Goal: Task Accomplishment & Management: Complete application form

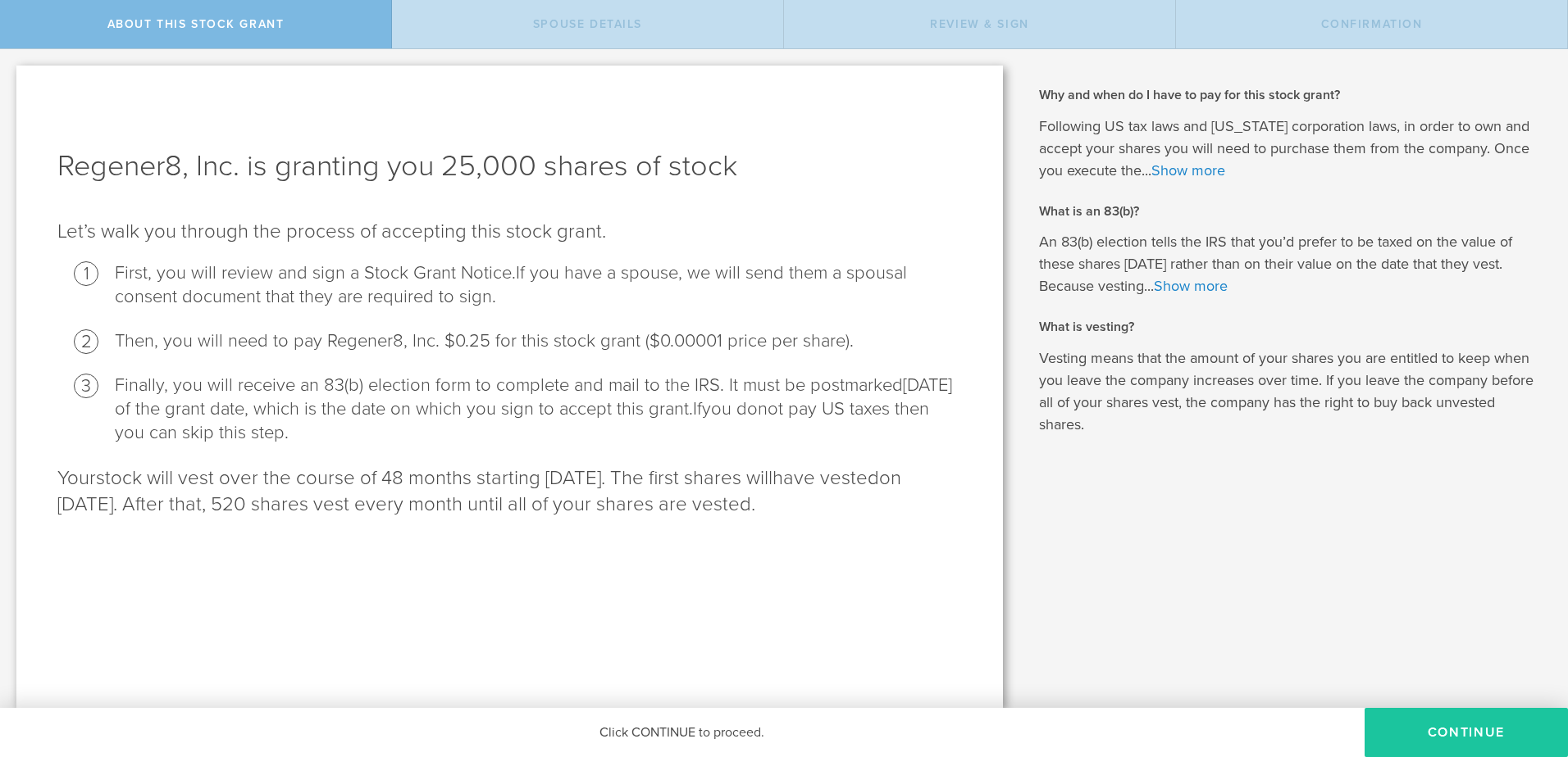
click at [1498, 732] on button "CONTINUE" at bounding box center [1466, 733] width 204 height 49
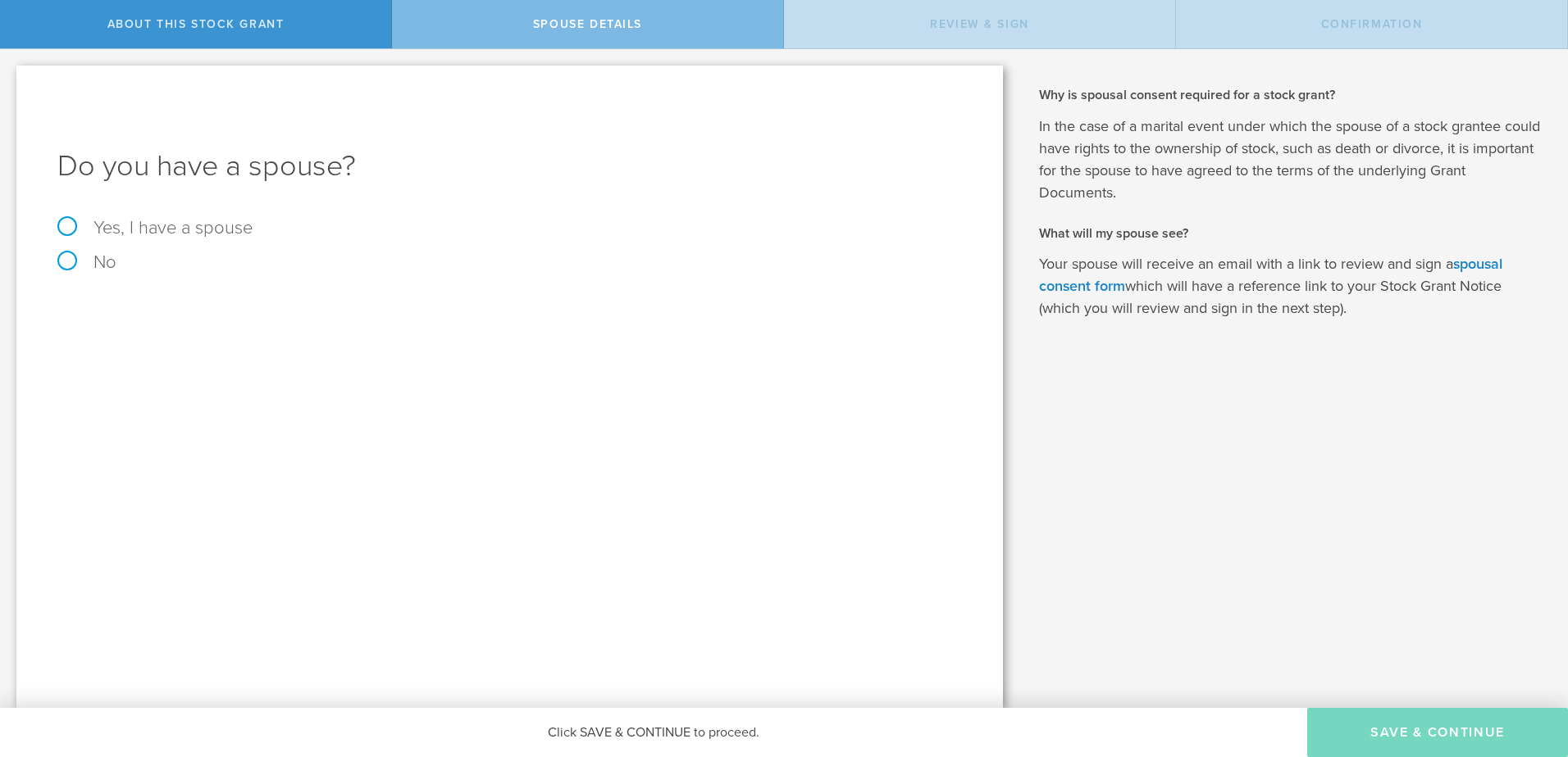
click at [68, 253] on label "No" at bounding box center [510, 262] width 905 height 18
click at [10, 75] on input "No" at bounding box center [5, 62] width 10 height 26
radio input "true"
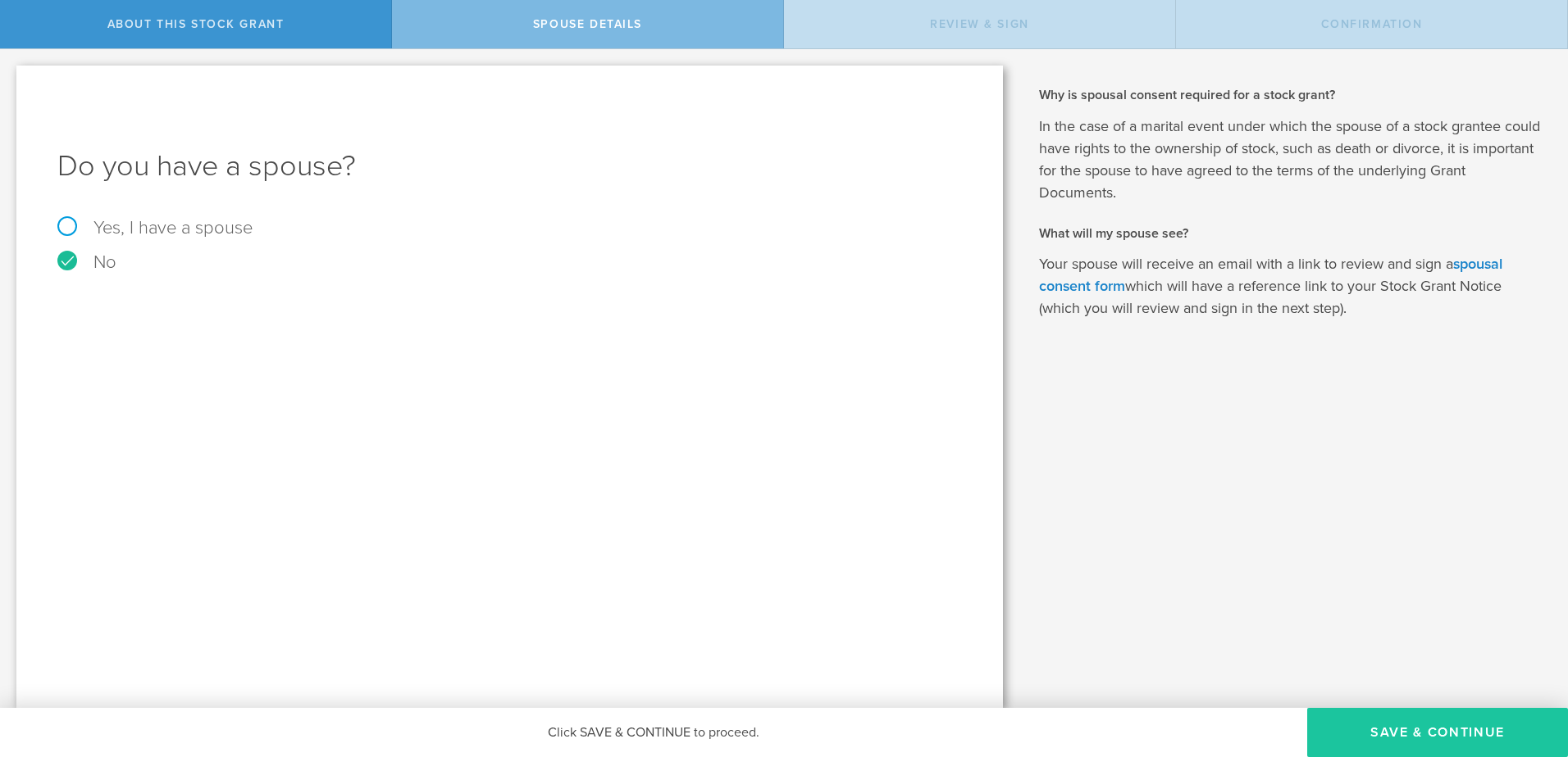
click at [1480, 732] on button "Save & Continue" at bounding box center [1438, 733] width 261 height 49
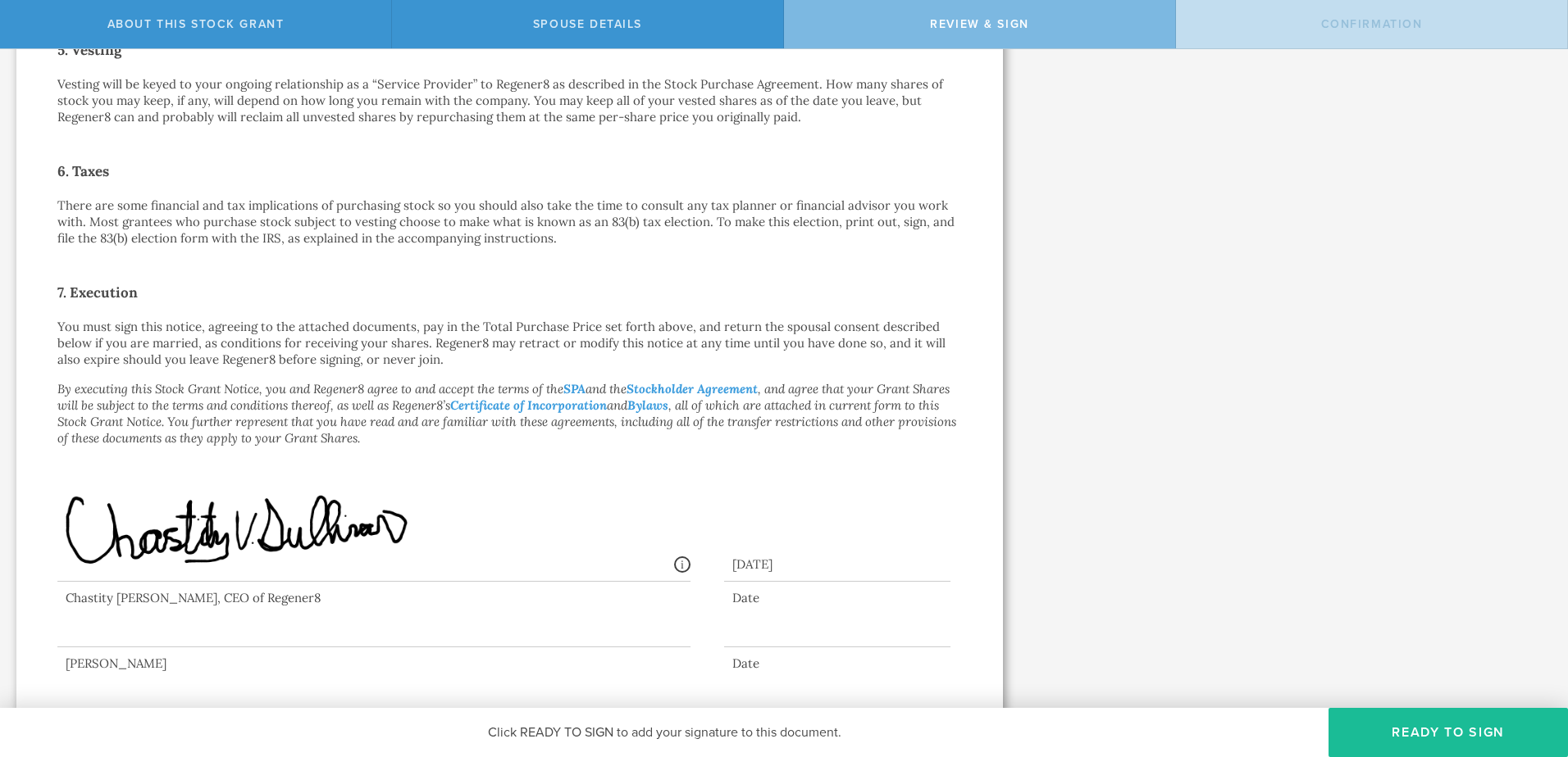
scroll to position [1037, 0]
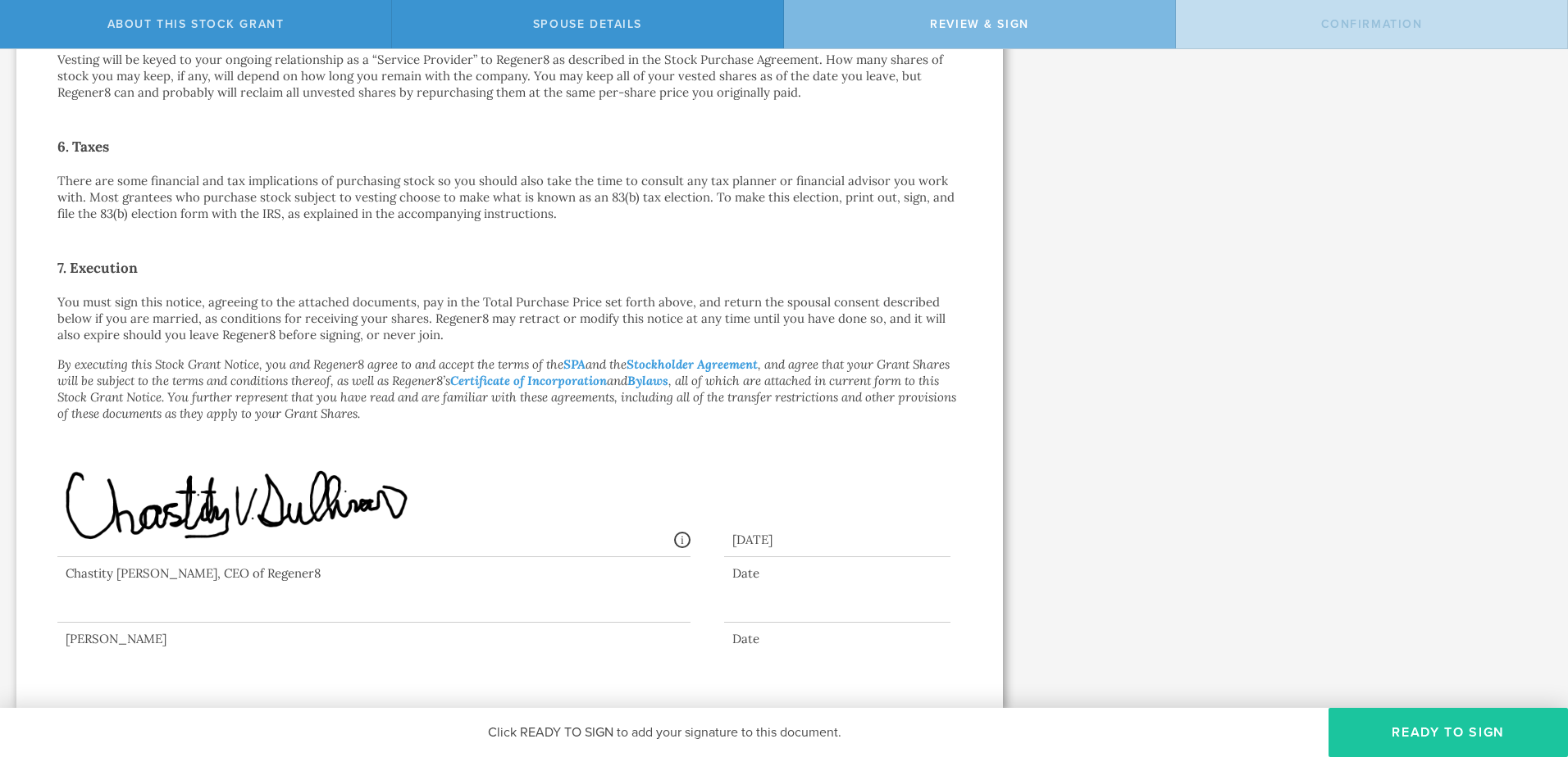
click at [1405, 731] on button "Ready to Sign" at bounding box center [1448, 733] width 239 height 49
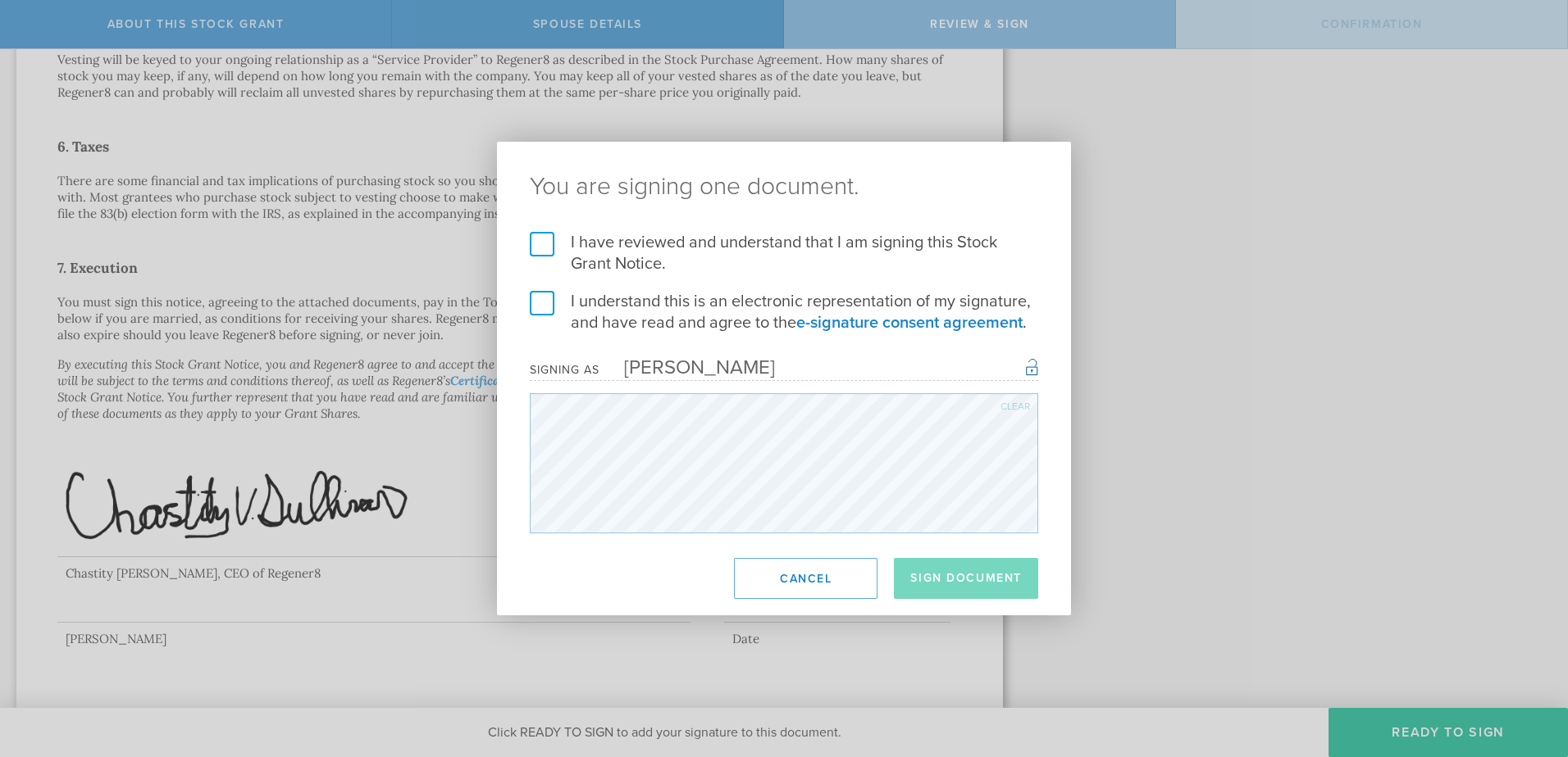
click at [532, 242] on label "I have reviewed and understand that I am signing this Stock Grant Notice." at bounding box center [784, 252] width 509 height 42
click at [0, 0] on input "I have reviewed and understand that I am signing this Stock Grant Notice." at bounding box center [0, 0] width 0 height 0
click at [544, 302] on label "I understand this is an electronic representation of my signature, and have rea…" at bounding box center [784, 311] width 509 height 42
click at [0, 0] on input "I understand this is an electronic representation of my signature, and have rea…" at bounding box center [0, 0] width 0 height 0
click at [967, 584] on button "Sign Document" at bounding box center [967, 579] width 145 height 41
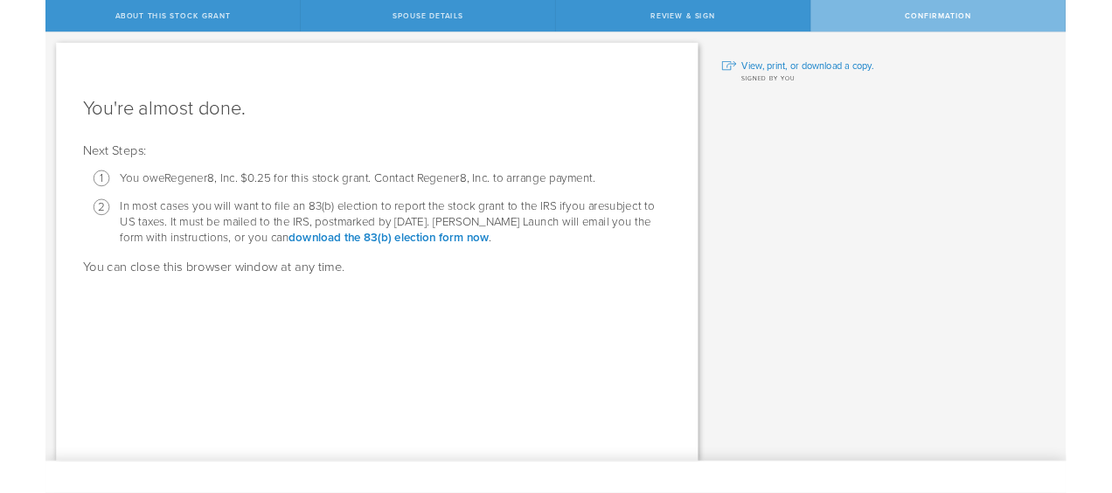
scroll to position [0, 0]
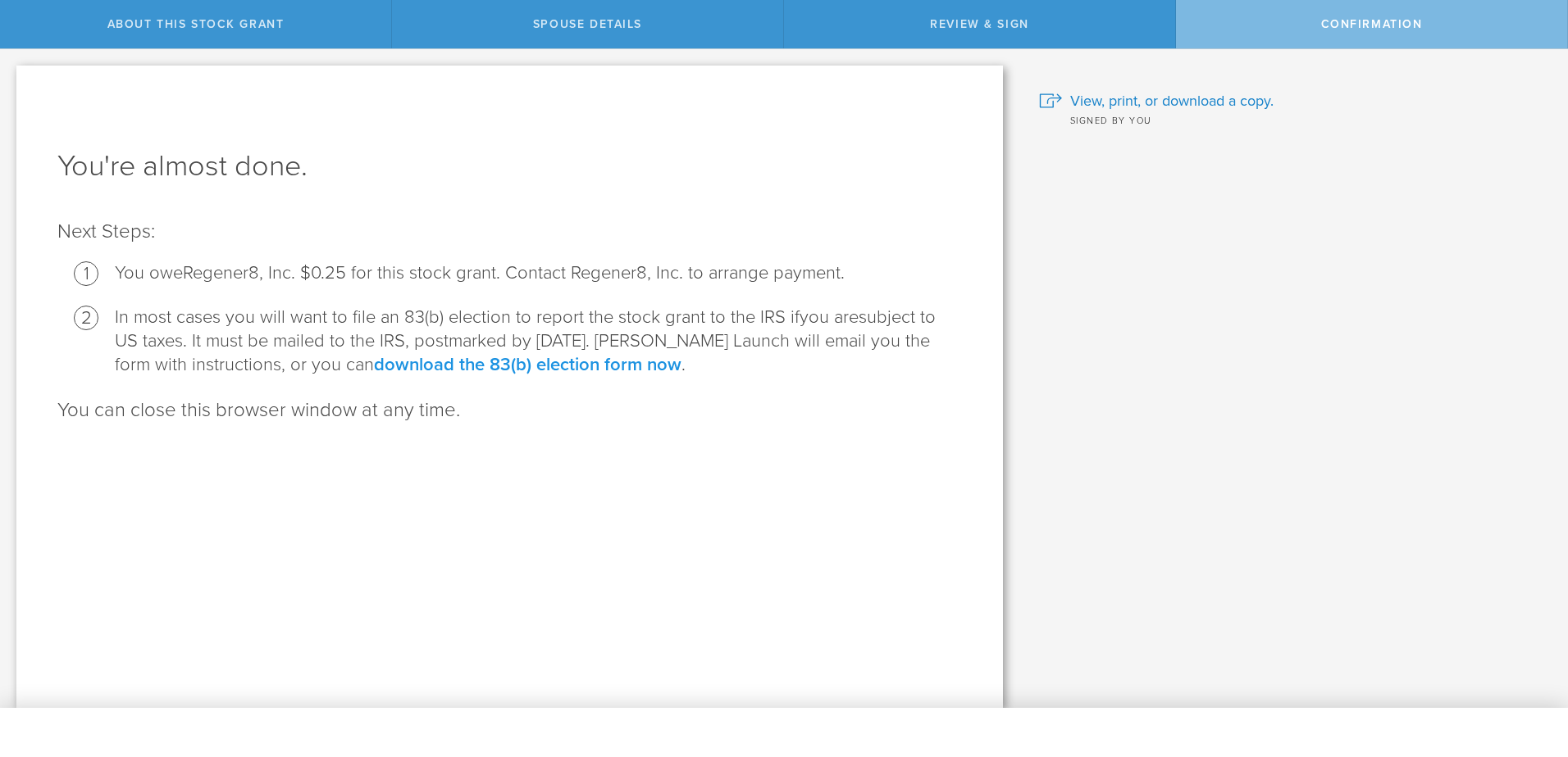
click at [504, 369] on link "download the 83(b) election form now" at bounding box center [527, 365] width 308 height 22
